Goal: Task Accomplishment & Management: Use online tool/utility

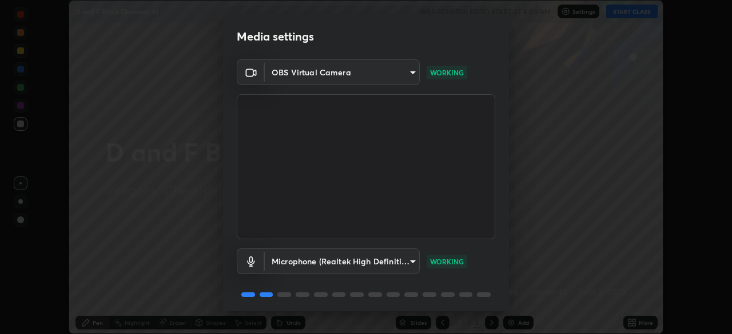
scroll to position [41, 0]
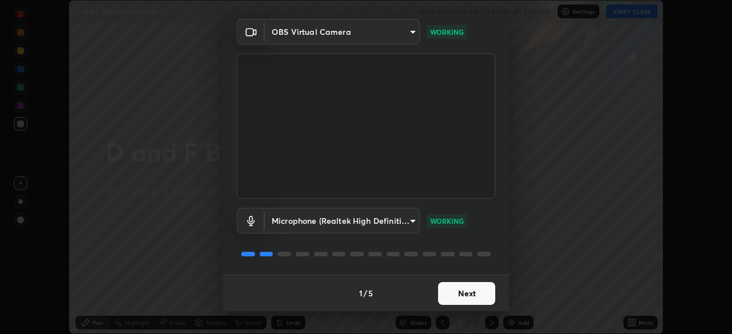
click at [458, 294] on button "Next" at bounding box center [466, 293] width 57 height 23
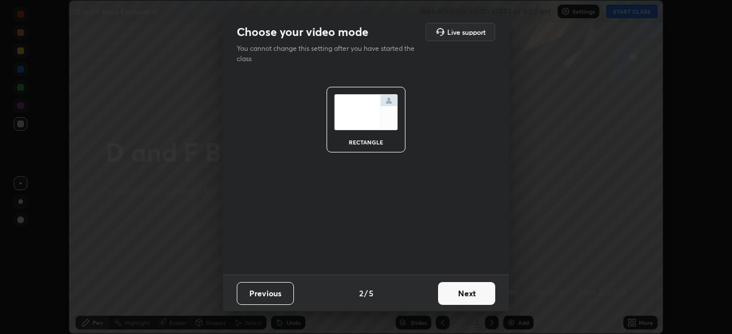
scroll to position [0, 0]
click at [459, 296] on button "Next" at bounding box center [466, 293] width 57 height 23
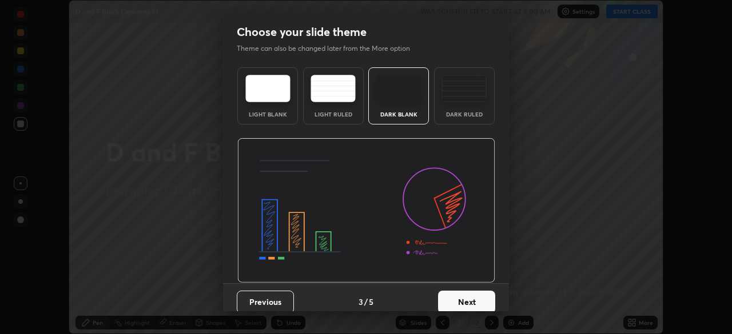
click at [461, 295] on button "Next" at bounding box center [466, 302] width 57 height 23
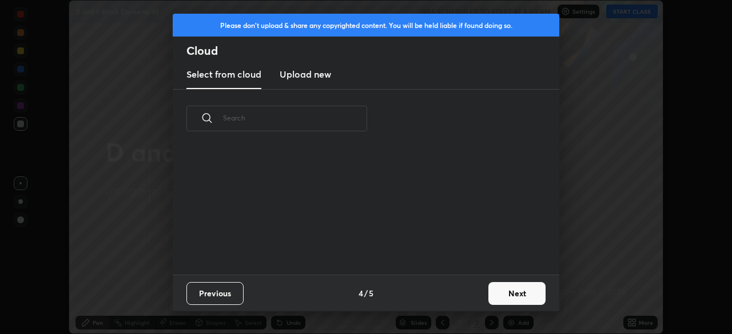
click at [466, 298] on div "Previous 4 / 5 Next" at bounding box center [366, 293] width 387 height 37
click at [494, 297] on button "Next" at bounding box center [516, 293] width 57 height 23
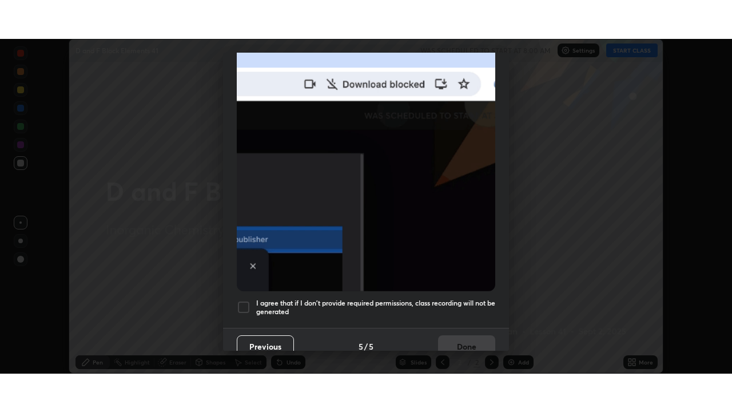
scroll to position [274, 0]
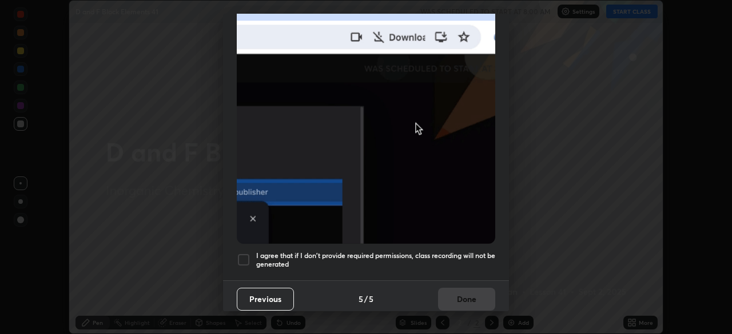
click at [248, 253] on div at bounding box center [244, 260] width 14 height 14
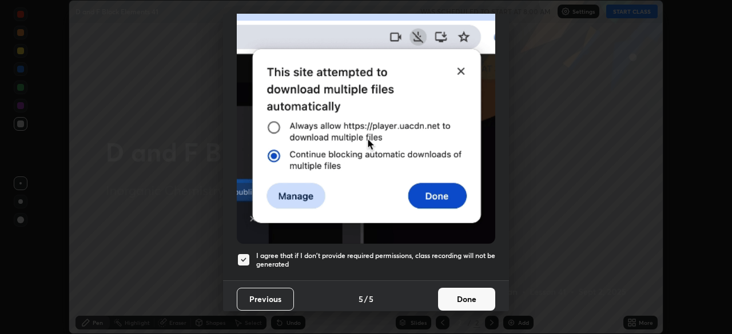
click at [448, 297] on button "Done" at bounding box center [466, 299] width 57 height 23
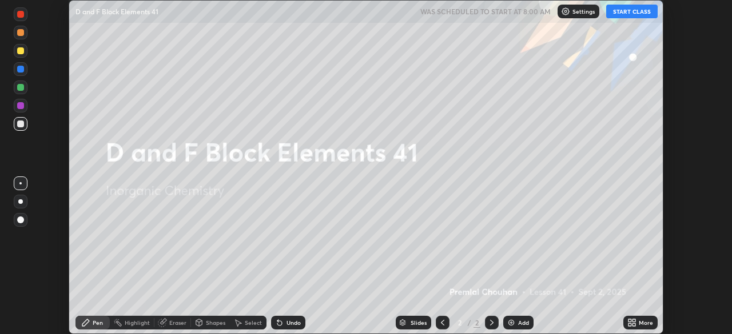
click at [618, 13] on button "START CLASS" at bounding box center [631, 12] width 51 height 14
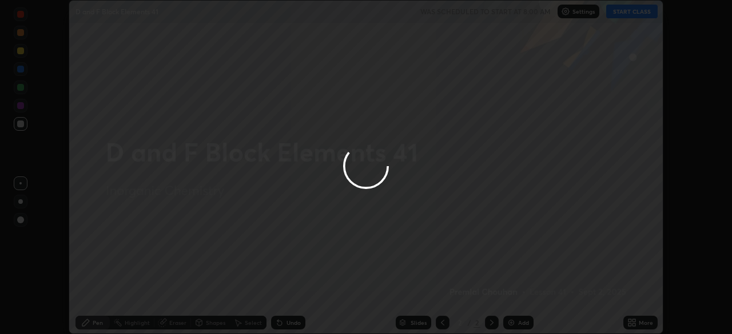
click at [632, 322] on div at bounding box center [366, 167] width 732 height 334
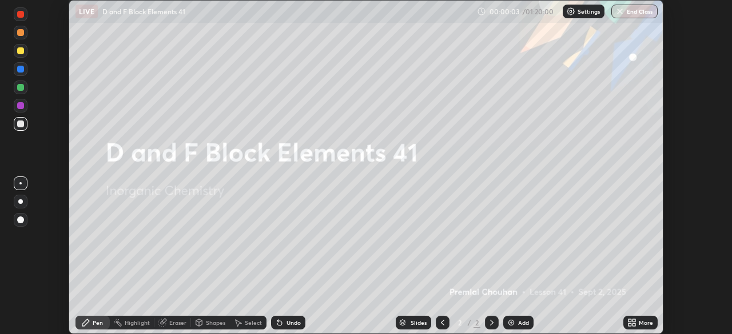
click at [509, 322] on img at bounding box center [511, 322] width 9 height 9
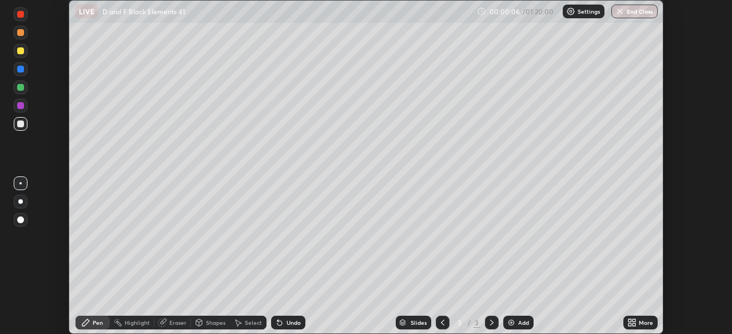
click at [441, 323] on icon at bounding box center [442, 322] width 9 height 9
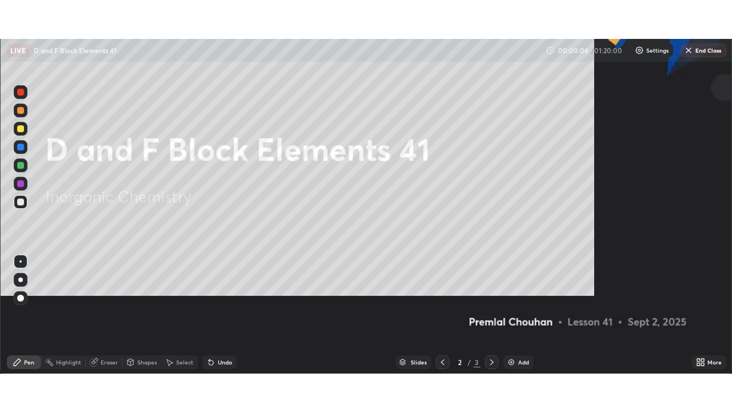
scroll to position [412, 732]
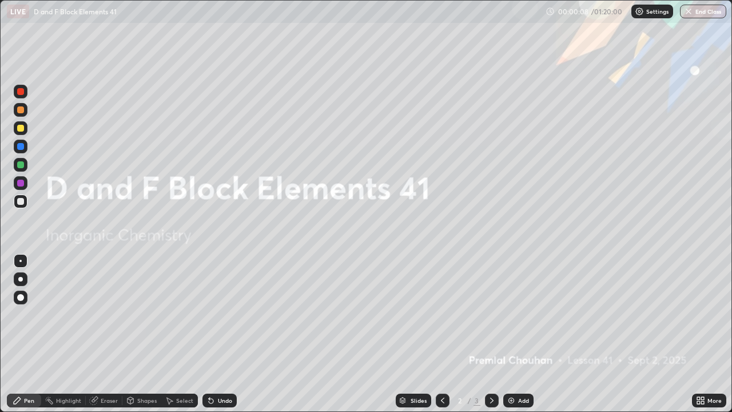
click at [509, 334] on img at bounding box center [511, 400] width 9 height 9
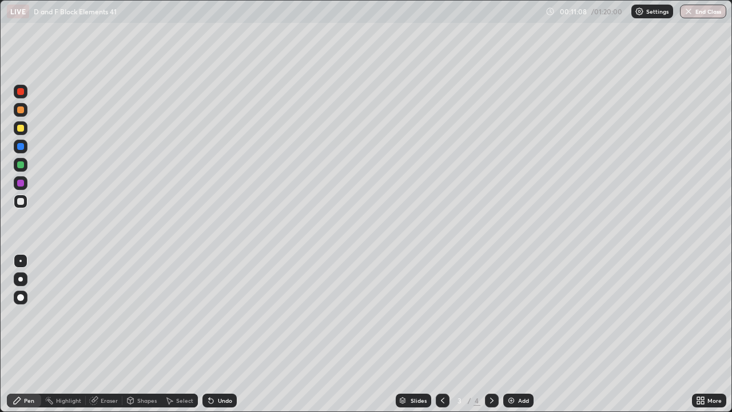
click at [19, 131] on div at bounding box center [20, 128] width 7 height 7
click at [19, 129] on div at bounding box center [20, 128] width 7 height 7
click at [19, 201] on div at bounding box center [20, 201] width 7 height 7
click at [18, 166] on div at bounding box center [20, 164] width 7 height 7
click at [18, 164] on div at bounding box center [20, 164] width 7 height 7
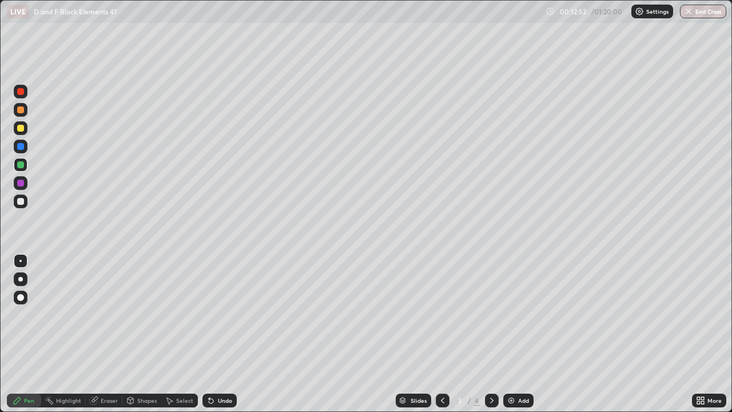
click at [19, 128] on div at bounding box center [20, 128] width 7 height 7
click at [16, 128] on div at bounding box center [21, 128] width 14 height 14
click at [19, 201] on div at bounding box center [20, 201] width 7 height 7
click at [17, 132] on div at bounding box center [21, 128] width 14 height 14
click at [19, 128] on div at bounding box center [20, 128] width 7 height 7
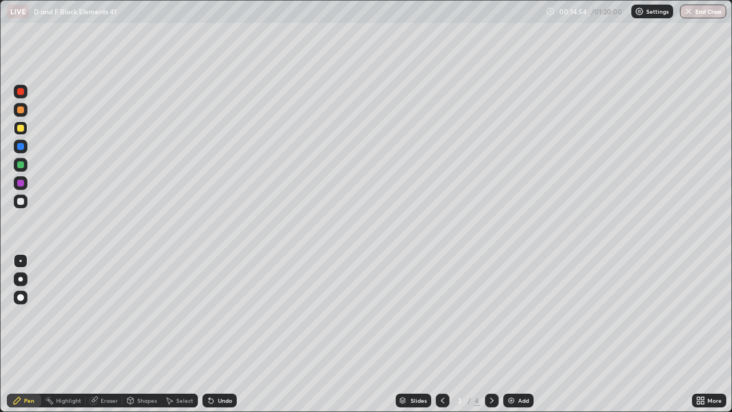
click at [23, 166] on div at bounding box center [20, 164] width 7 height 7
click at [21, 165] on div at bounding box center [20, 164] width 7 height 7
click at [20, 112] on div at bounding box center [20, 109] width 7 height 7
click at [21, 110] on div at bounding box center [20, 109] width 7 height 7
click at [19, 132] on div at bounding box center [21, 128] width 14 height 14
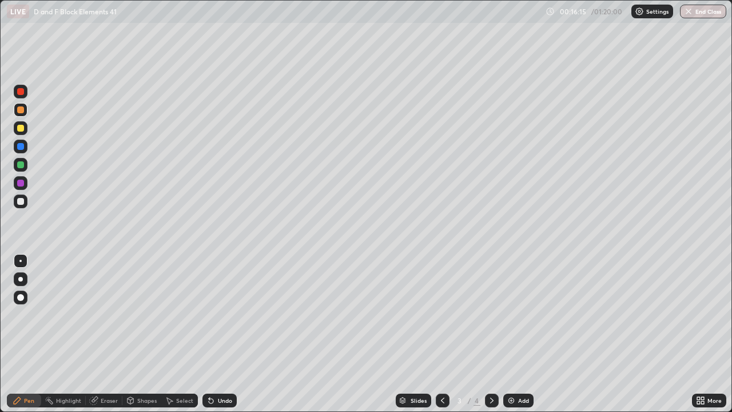
click at [19, 129] on div at bounding box center [20, 128] width 7 height 7
click at [21, 110] on div at bounding box center [20, 109] width 7 height 7
click at [22, 129] on div at bounding box center [20, 128] width 7 height 7
click at [21, 126] on div at bounding box center [20, 128] width 7 height 7
click at [18, 113] on div at bounding box center [20, 109] width 7 height 7
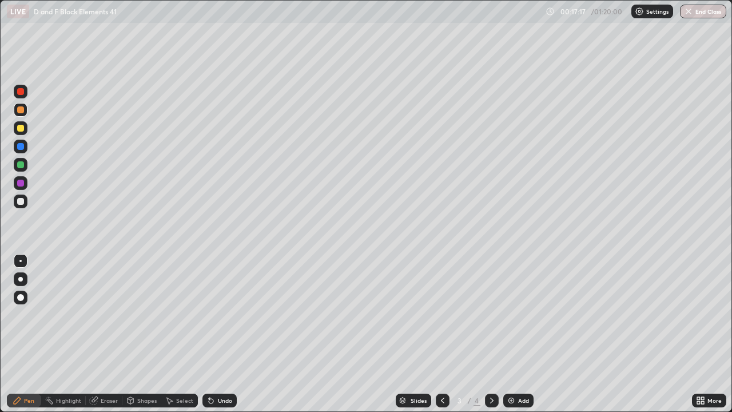
click at [22, 109] on div at bounding box center [20, 109] width 7 height 7
click at [23, 164] on div at bounding box center [20, 164] width 7 height 7
click at [21, 131] on div at bounding box center [20, 128] width 7 height 7
click at [507, 334] on img at bounding box center [511, 400] width 9 height 9
click at [21, 110] on div at bounding box center [20, 109] width 7 height 7
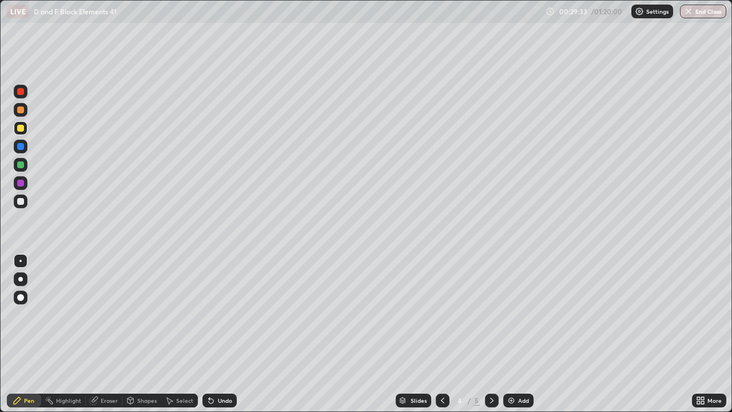
click at [22, 111] on div at bounding box center [20, 109] width 7 height 7
click at [19, 126] on div at bounding box center [20, 128] width 7 height 7
click at [23, 125] on div at bounding box center [21, 128] width 14 height 14
click at [102, 334] on div "Eraser" at bounding box center [109, 400] width 17 height 6
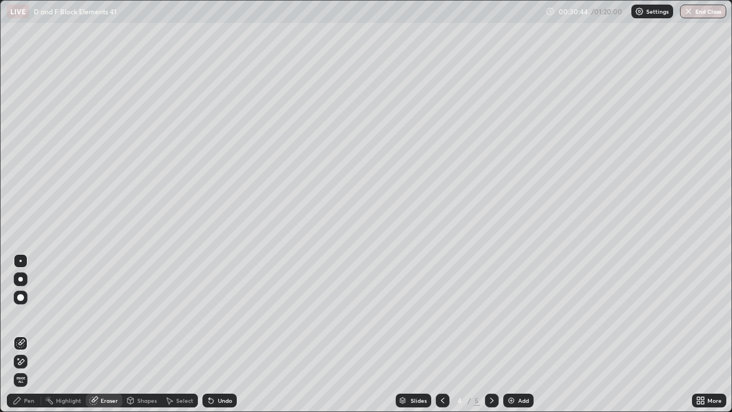
click at [31, 334] on div "Pen" at bounding box center [29, 400] width 10 height 6
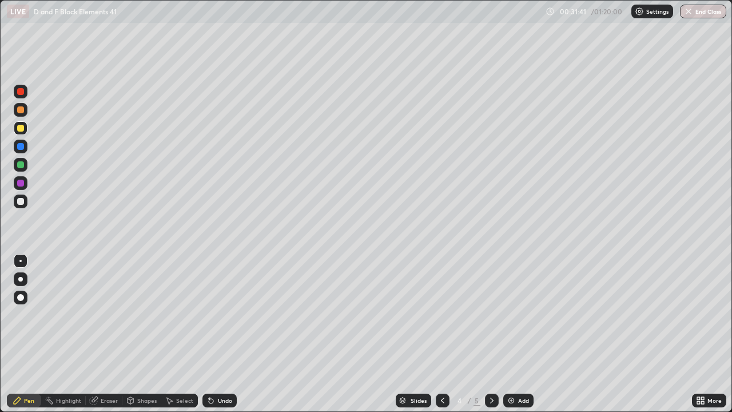
click at [15, 166] on div at bounding box center [21, 165] width 14 height 14
click at [19, 165] on div at bounding box center [20, 164] width 7 height 7
click at [21, 113] on div at bounding box center [20, 109] width 7 height 7
click at [20, 111] on div at bounding box center [20, 109] width 7 height 7
click at [19, 131] on div at bounding box center [20, 128] width 7 height 7
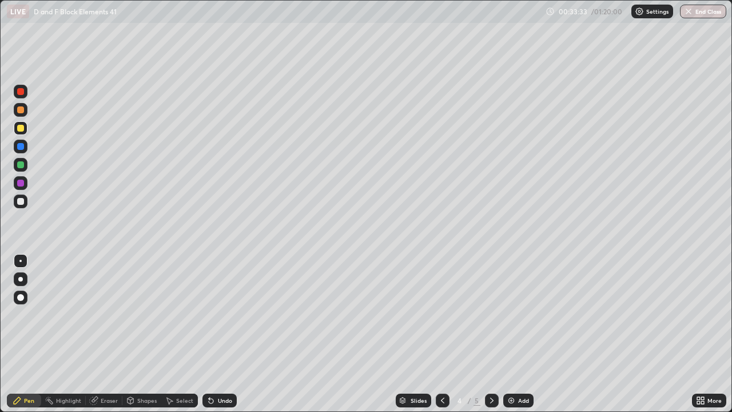
click at [23, 129] on div at bounding box center [20, 128] width 7 height 7
click at [21, 110] on div at bounding box center [20, 109] width 7 height 7
click at [18, 116] on div at bounding box center [21, 110] width 14 height 14
click at [22, 130] on div at bounding box center [20, 128] width 7 height 7
click at [21, 166] on div at bounding box center [20, 164] width 7 height 7
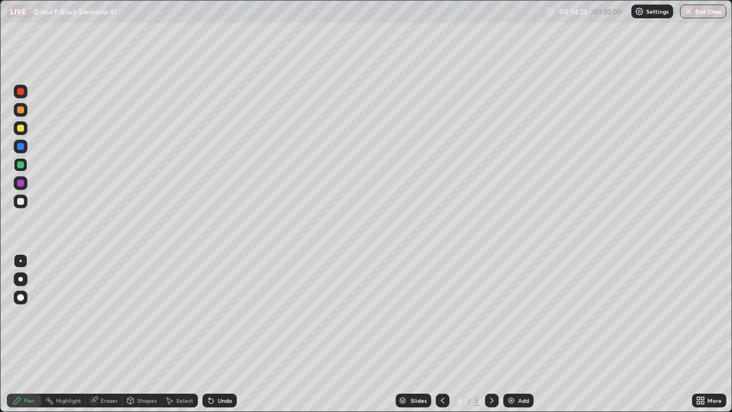
click at [21, 166] on div at bounding box center [20, 164] width 7 height 7
click at [19, 203] on div at bounding box center [20, 201] width 7 height 7
click at [19, 202] on div at bounding box center [20, 201] width 7 height 7
click at [107, 334] on div "Eraser" at bounding box center [109, 400] width 17 height 6
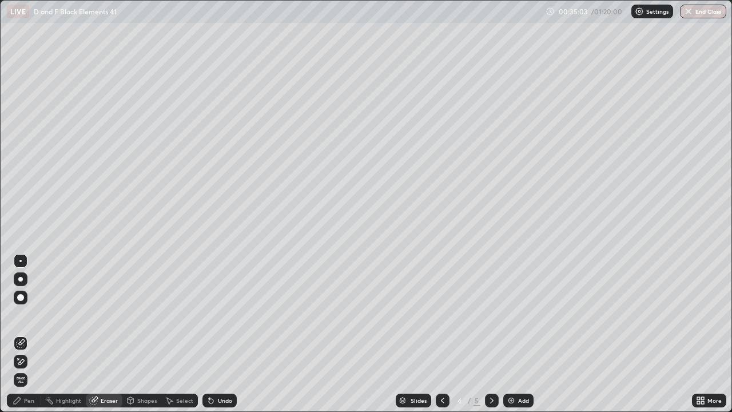
click at [35, 334] on div "Pen" at bounding box center [24, 400] width 34 height 14
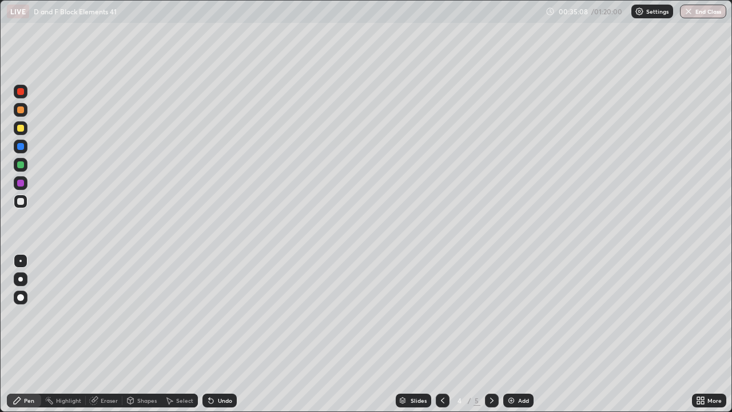
click at [21, 129] on div at bounding box center [20, 128] width 7 height 7
click at [26, 130] on div at bounding box center [21, 128] width 14 height 14
click at [22, 165] on div at bounding box center [20, 164] width 7 height 7
click at [23, 166] on div at bounding box center [20, 164] width 7 height 7
click at [21, 114] on div at bounding box center [21, 110] width 14 height 14
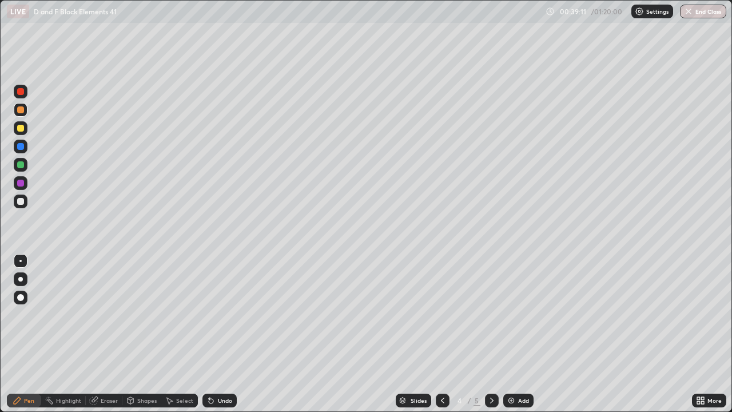
click at [27, 115] on div at bounding box center [21, 110] width 14 height 18
click at [19, 110] on div at bounding box center [20, 109] width 7 height 7
click at [22, 130] on div at bounding box center [20, 128] width 7 height 7
click at [19, 132] on div at bounding box center [21, 128] width 14 height 14
click at [22, 113] on div at bounding box center [20, 109] width 7 height 7
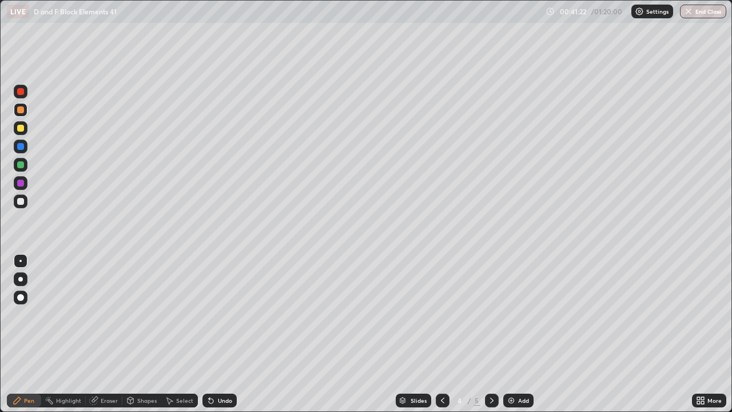
click at [19, 129] on div at bounding box center [20, 128] width 7 height 7
click at [21, 110] on div at bounding box center [20, 109] width 7 height 7
click at [19, 166] on div at bounding box center [20, 164] width 7 height 7
click at [18, 167] on div at bounding box center [20, 164] width 7 height 7
click at [111, 334] on div "Eraser" at bounding box center [109, 400] width 17 height 6
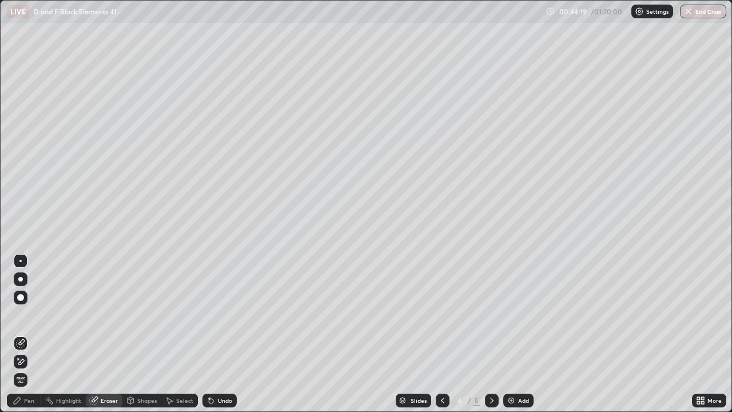
click at [34, 334] on div "Pen" at bounding box center [29, 400] width 10 height 6
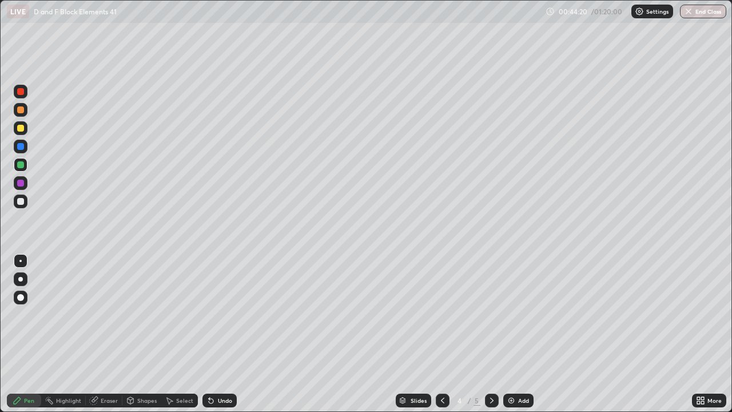
click at [20, 122] on div at bounding box center [21, 128] width 14 height 14
click at [21, 201] on div at bounding box center [20, 201] width 7 height 7
click at [16, 133] on div at bounding box center [21, 128] width 14 height 14
click at [18, 160] on div at bounding box center [21, 165] width 14 height 14
click at [21, 162] on div at bounding box center [20, 164] width 7 height 7
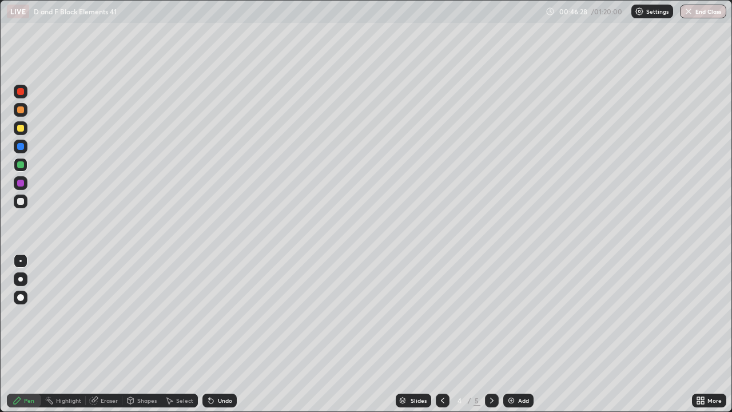
click at [22, 130] on div at bounding box center [20, 128] width 7 height 7
click at [21, 129] on div at bounding box center [20, 128] width 7 height 7
click at [21, 166] on div at bounding box center [20, 164] width 7 height 7
click at [22, 166] on div at bounding box center [20, 164] width 7 height 7
click at [106, 334] on div "Eraser" at bounding box center [109, 400] width 17 height 6
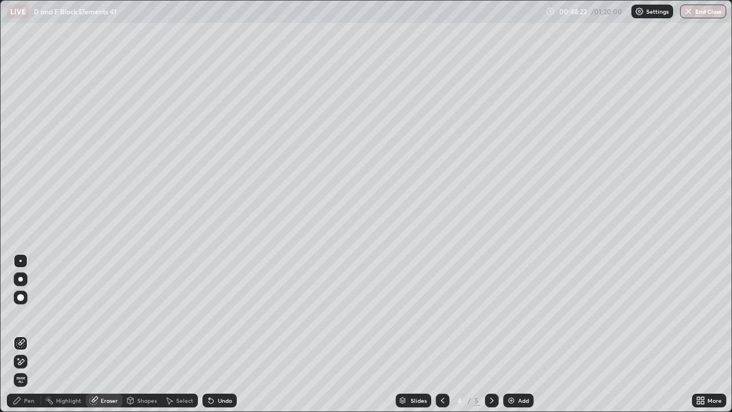
click at [29, 334] on div "Pen" at bounding box center [24, 400] width 34 height 14
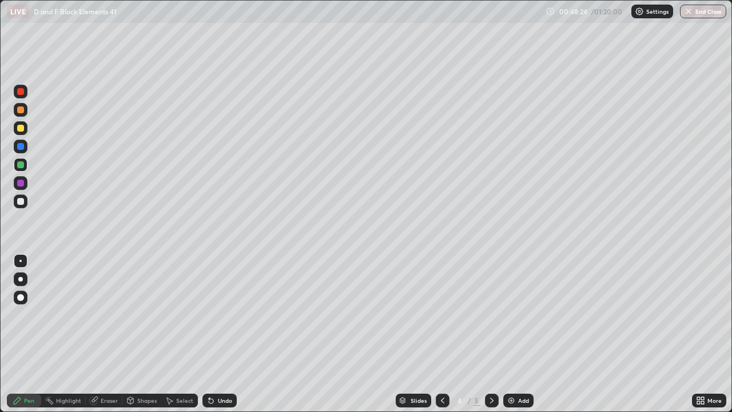
click at [19, 130] on div at bounding box center [20, 128] width 7 height 7
click at [19, 128] on div at bounding box center [20, 128] width 7 height 7
click at [17, 201] on div at bounding box center [20, 201] width 7 height 7
click at [20, 109] on div at bounding box center [20, 109] width 7 height 7
click at [206, 334] on div "Undo" at bounding box center [219, 400] width 34 height 14
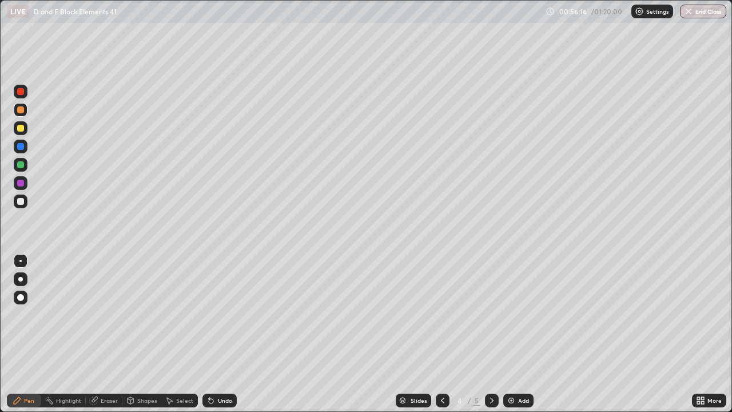
click at [580, 334] on div "Slides 4 / 5 Add" at bounding box center [464, 400] width 455 height 23
click at [511, 334] on img at bounding box center [511, 400] width 9 height 9
click at [20, 129] on div at bounding box center [20, 128] width 7 height 7
click at [21, 130] on div at bounding box center [20, 128] width 7 height 7
click at [110, 334] on div "Eraser" at bounding box center [109, 400] width 17 height 6
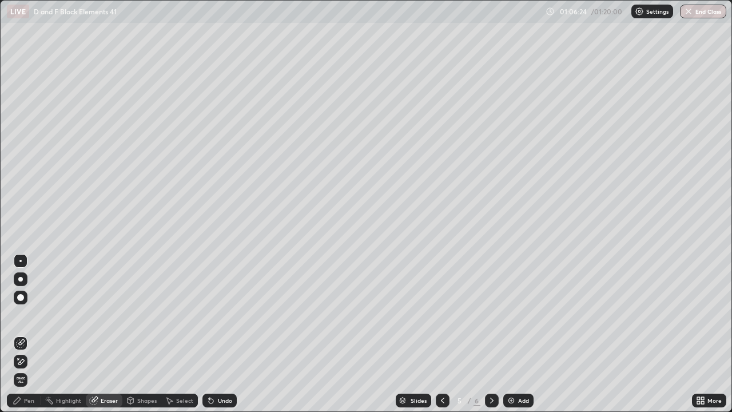
click at [28, 334] on div "Pen" at bounding box center [29, 400] width 10 height 6
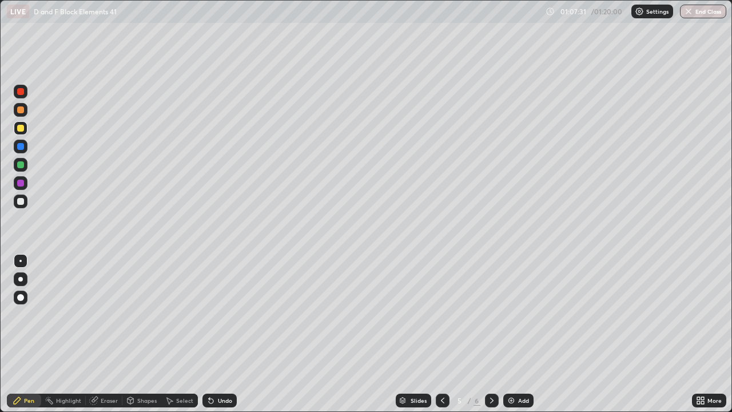
click at [107, 334] on div "Eraser" at bounding box center [109, 400] width 17 height 6
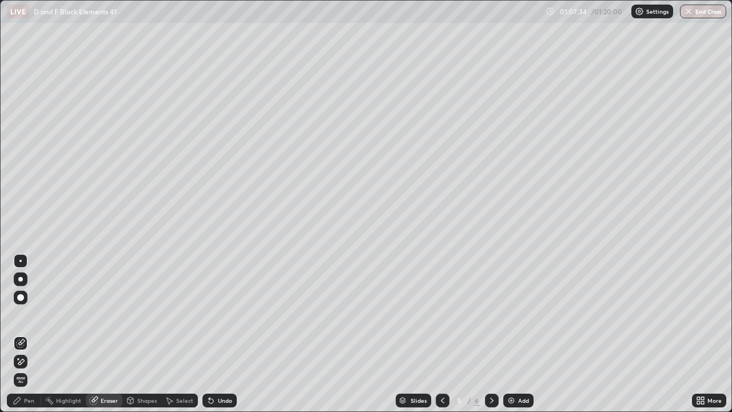
click at [31, 334] on div "Pen" at bounding box center [29, 400] width 10 height 6
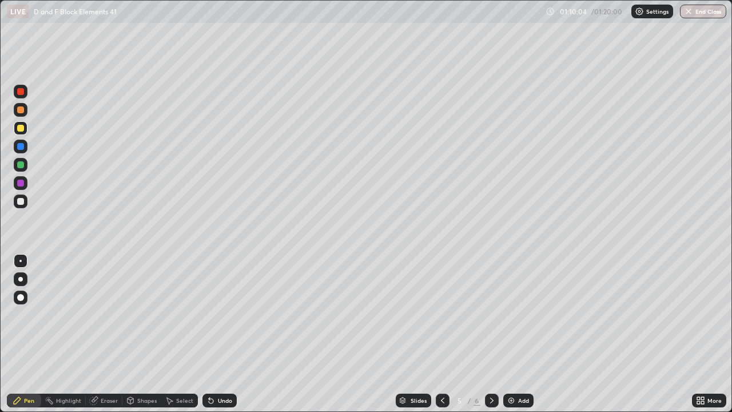
click at [104, 334] on div "Eraser" at bounding box center [109, 400] width 17 height 6
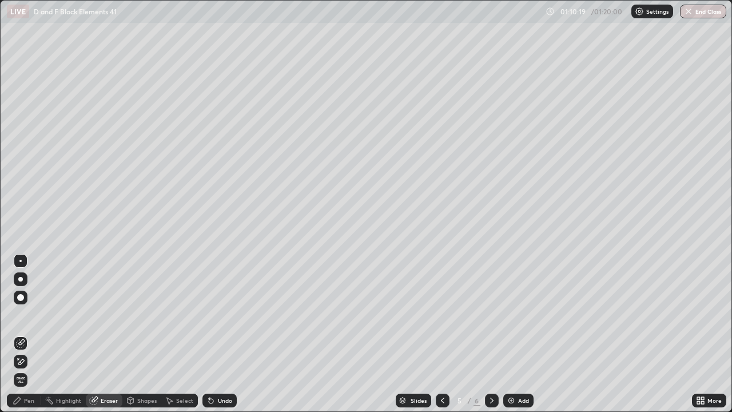
click at [30, 334] on div "Pen" at bounding box center [29, 400] width 10 height 6
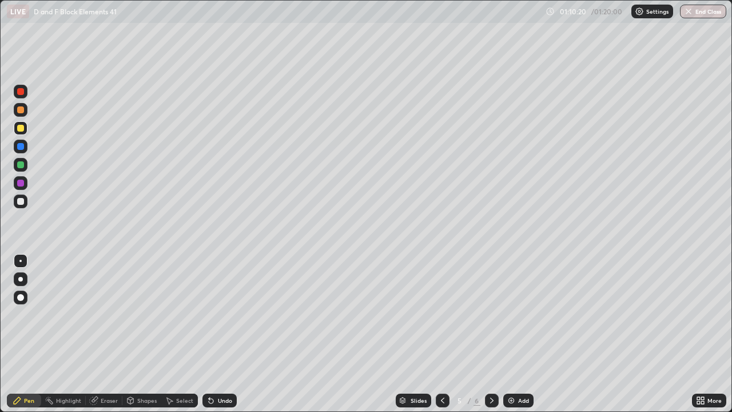
click at [21, 108] on div at bounding box center [20, 109] width 7 height 7
click at [25, 106] on div at bounding box center [21, 110] width 14 height 14
click at [18, 166] on div at bounding box center [20, 164] width 7 height 7
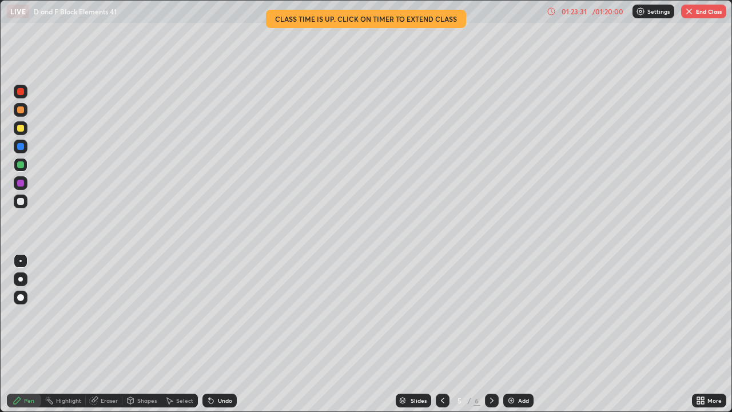
click at [698, 18] on button "End Class" at bounding box center [703, 12] width 45 height 14
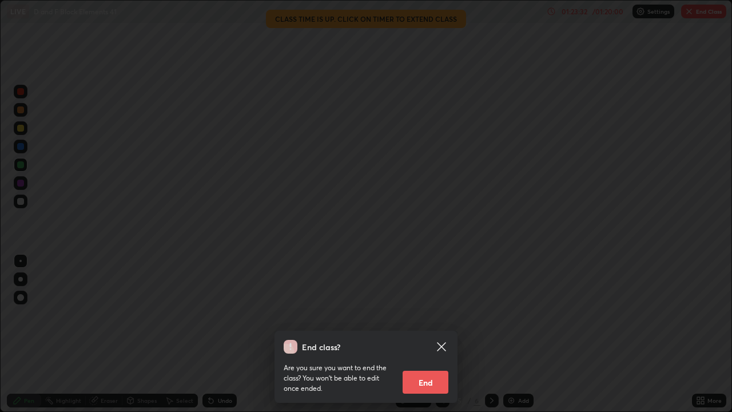
click at [427, 334] on button "End" at bounding box center [426, 382] width 46 height 23
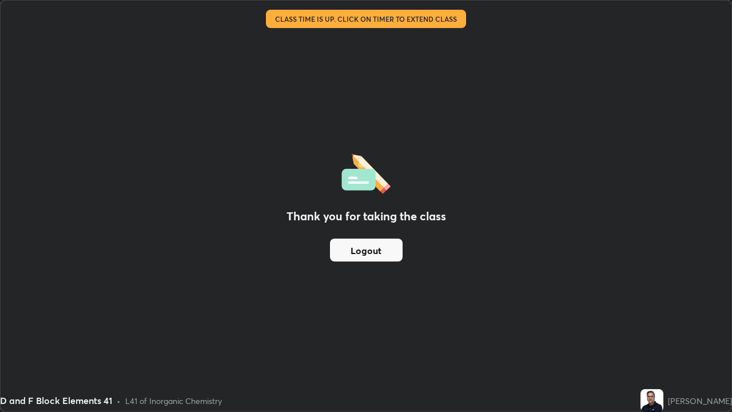
click at [386, 247] on button "Logout" at bounding box center [366, 249] width 73 height 23
click at [381, 246] on button "Logout" at bounding box center [366, 249] width 73 height 23
click at [383, 243] on button "Logout" at bounding box center [366, 249] width 73 height 23
